Goal: Navigation & Orientation: Find specific page/section

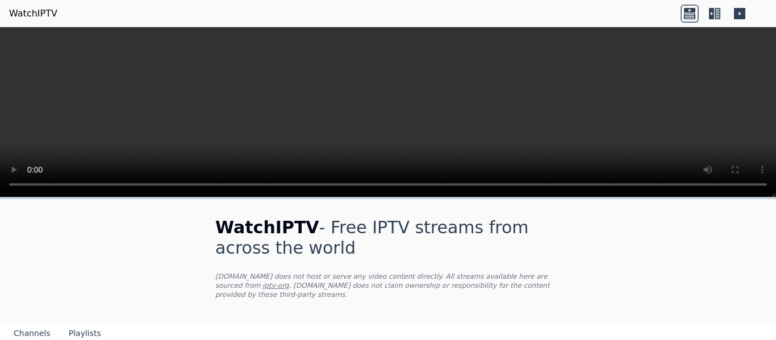
click at [694, 16] on icon at bounding box center [689, 16] width 11 height 6
click at [716, 11] on icon at bounding box center [715, 14] width 18 height 18
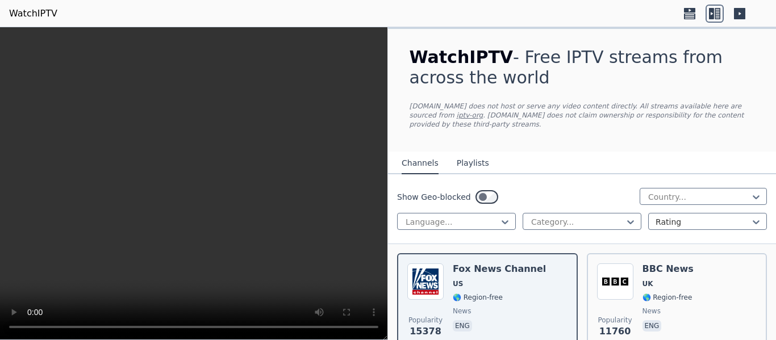
click at [739, 12] on icon at bounding box center [739, 13] width 11 height 11
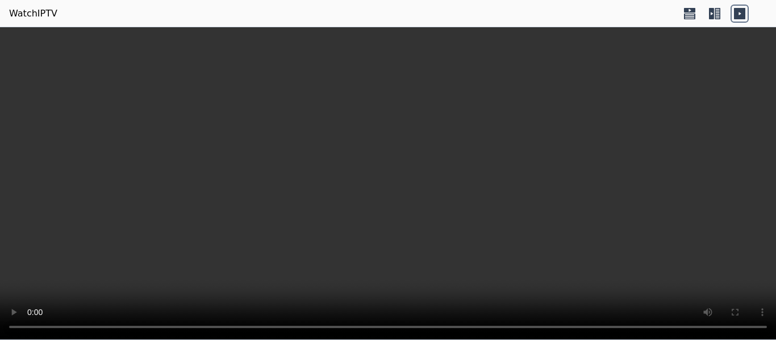
click at [696, 7] on icon at bounding box center [690, 14] width 18 height 18
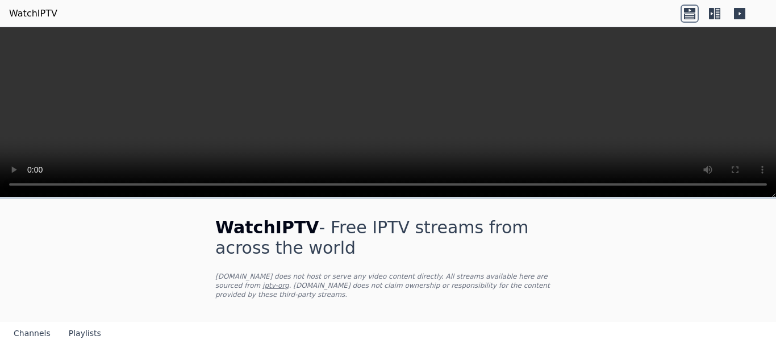
click at [708, 16] on icon at bounding box center [715, 14] width 18 height 18
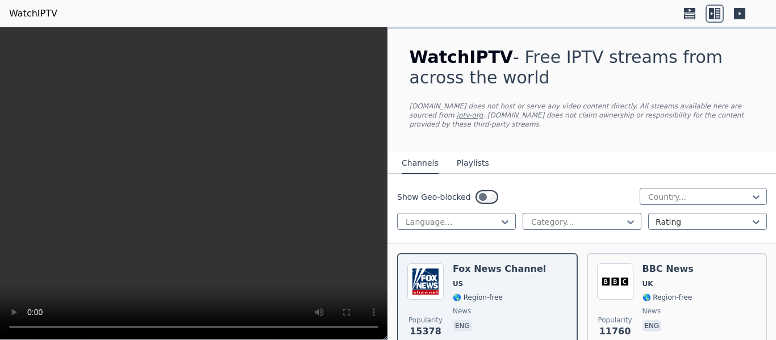
click at [670, 19] on header "WatchIPTV" at bounding box center [388, 13] width 776 height 27
click at [692, 15] on icon at bounding box center [690, 14] width 18 height 18
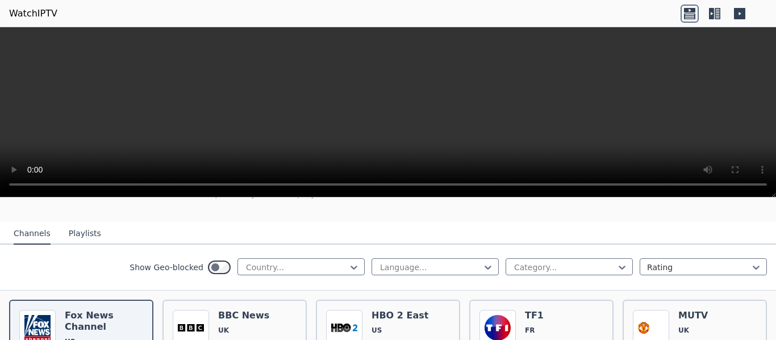
scroll to position [114, 0]
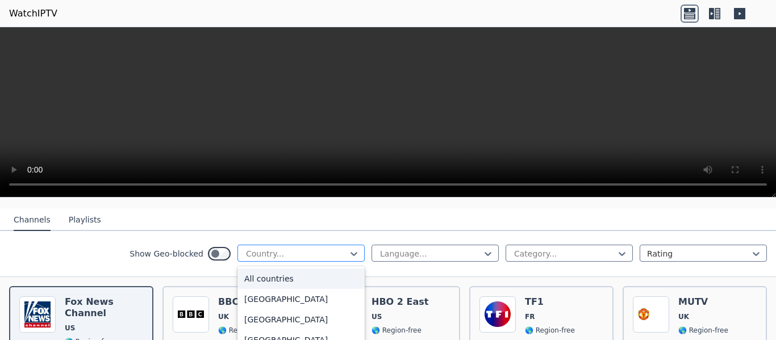
click at [299, 248] on div at bounding box center [296, 253] width 103 height 11
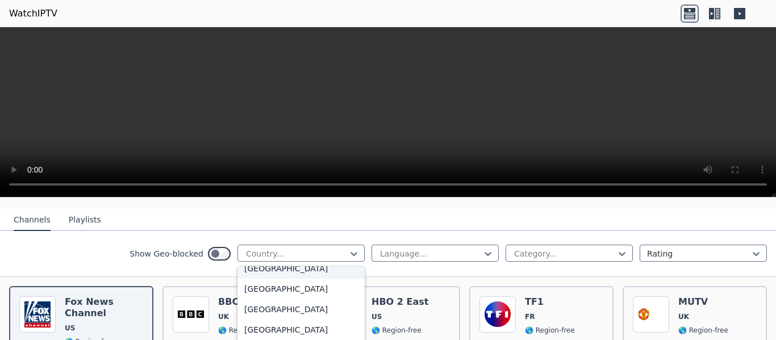
scroll to position [1761, 0]
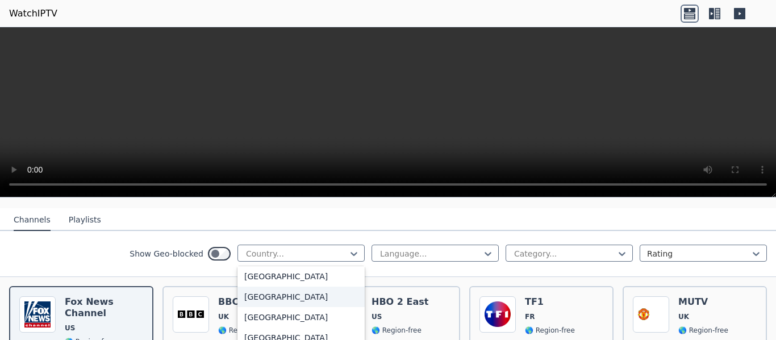
click at [261, 298] on div "[GEOGRAPHIC_DATA]" at bounding box center [300, 297] width 127 height 20
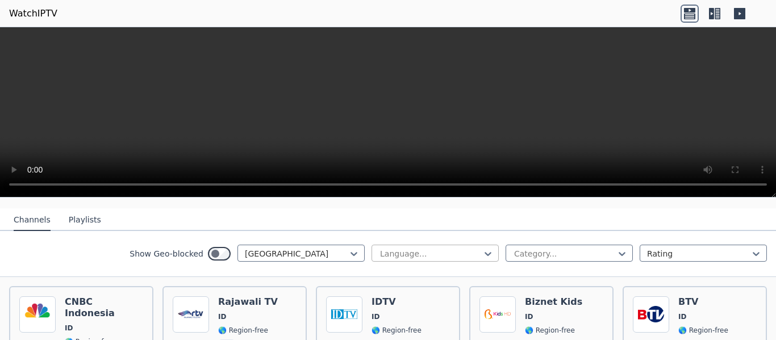
click at [422, 248] on div at bounding box center [430, 253] width 103 height 11
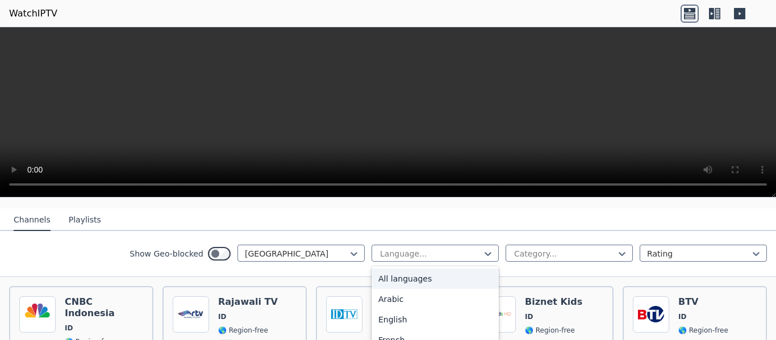
click at [411, 269] on div "All languages" at bounding box center [435, 279] width 127 height 20
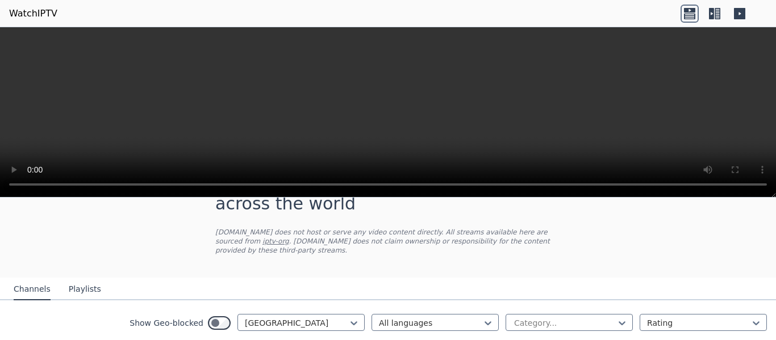
scroll to position [34, 0]
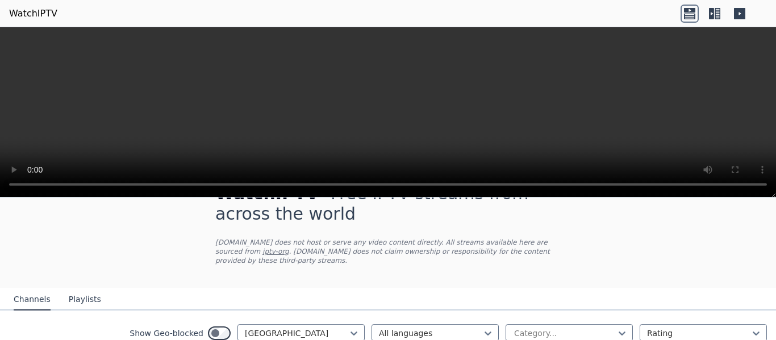
click at [719, 11] on icon at bounding box center [715, 14] width 18 height 18
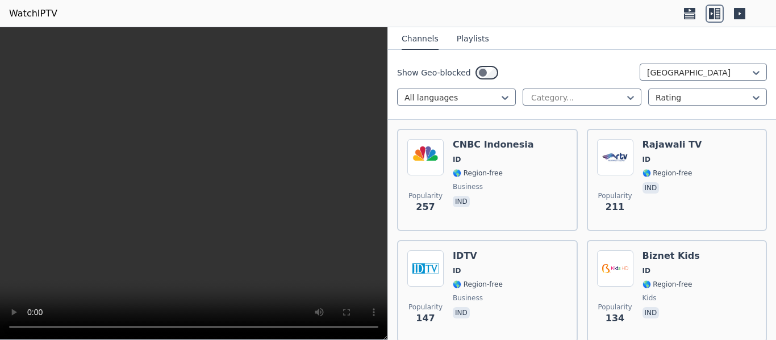
scroll to position [0, 0]
